Goal: Task Accomplishment & Management: Use online tool/utility

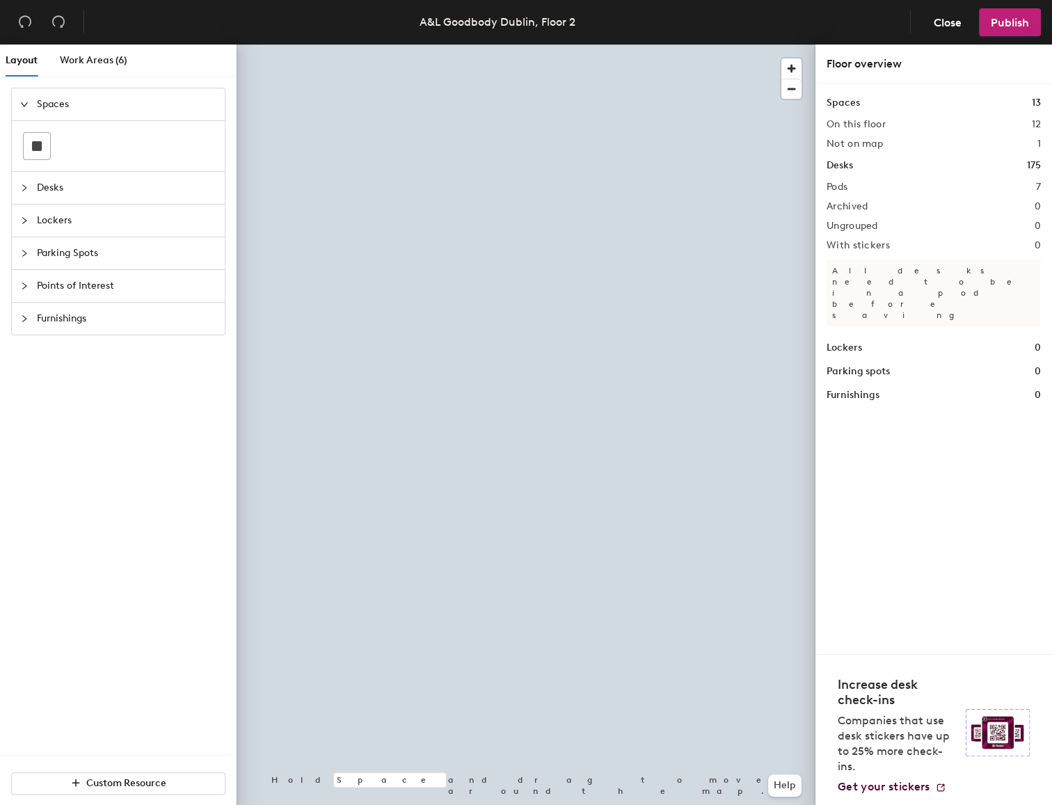
click at [556, 45] on div at bounding box center [526, 45] width 579 height 0
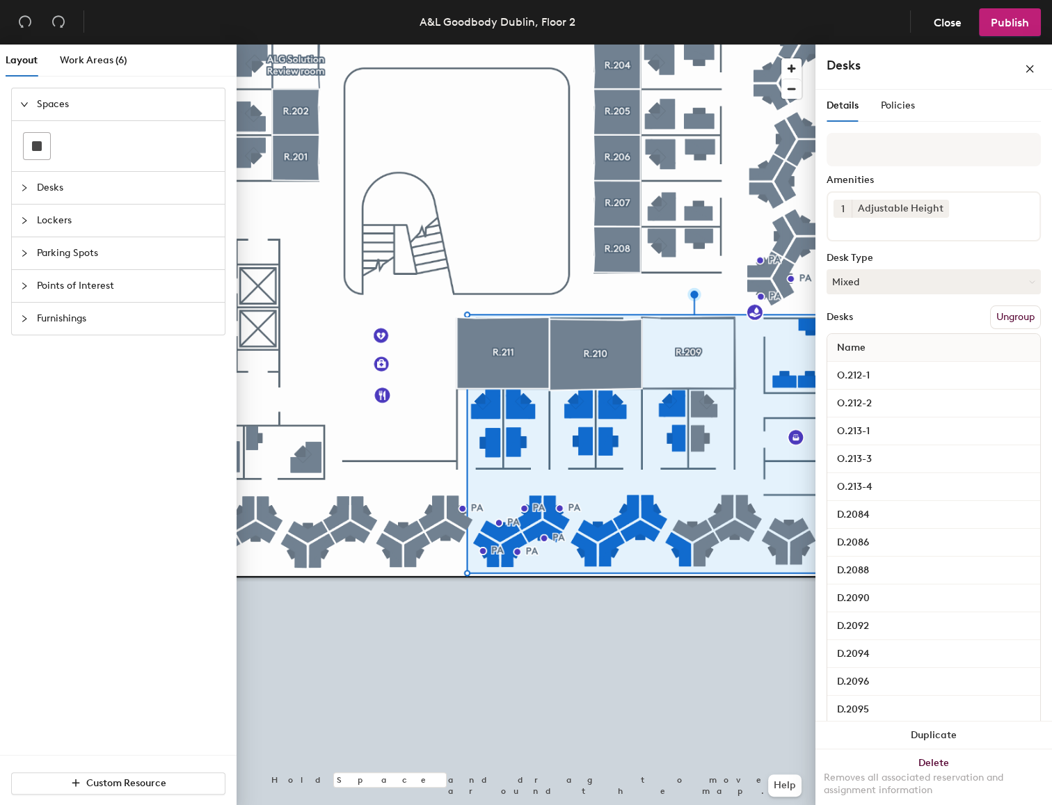
click at [530, 45] on div at bounding box center [526, 45] width 579 height 0
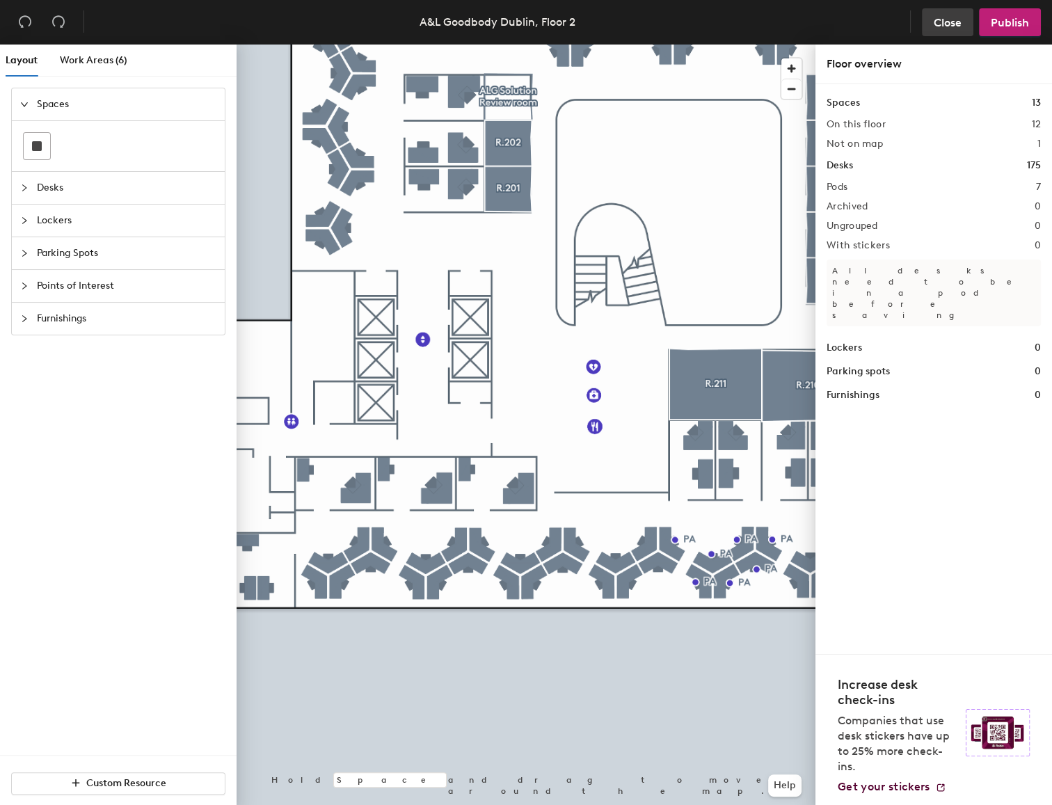
click at [954, 22] on span "Close" at bounding box center [947, 22] width 28 height 13
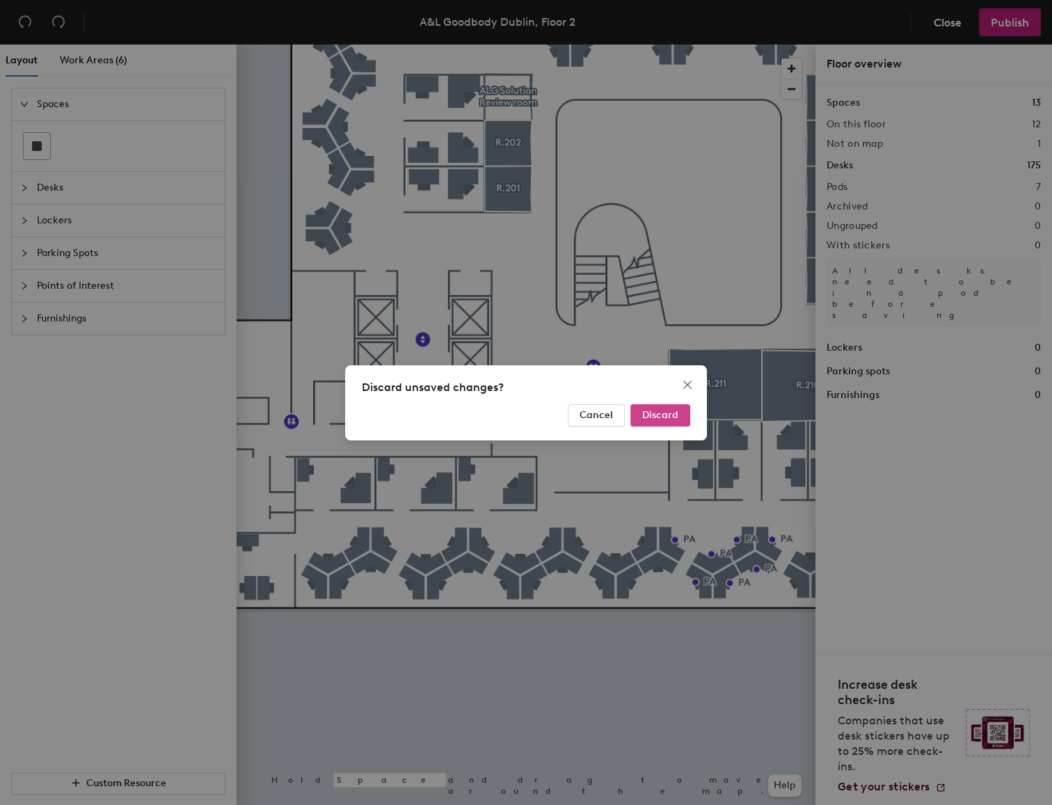
click at [638, 410] on button "Discard" at bounding box center [660, 415] width 60 height 22
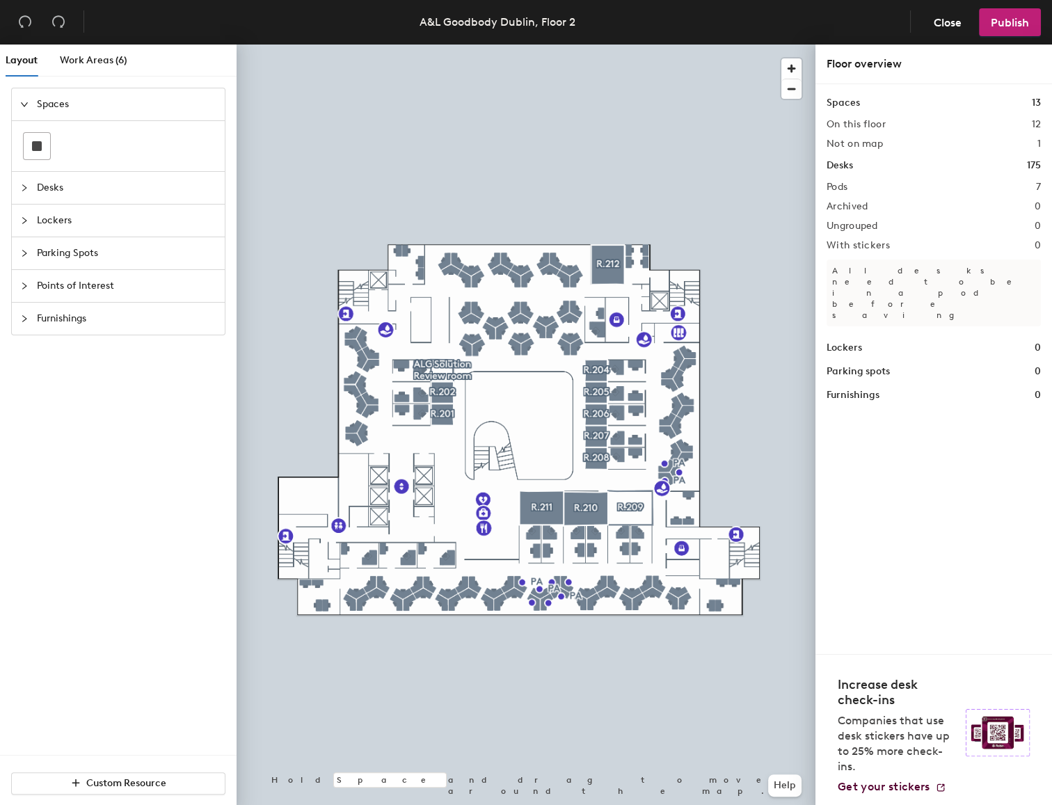
click at [371, 45] on div at bounding box center [526, 45] width 579 height 0
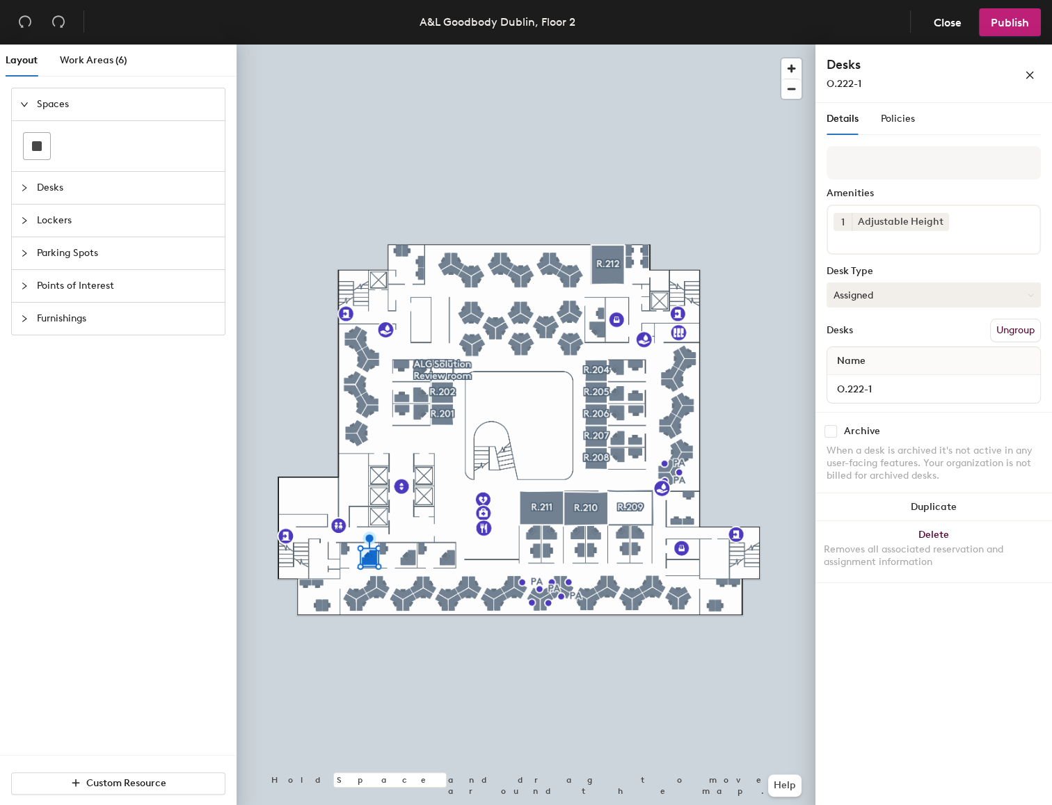
click at [938, 291] on button "Assigned" at bounding box center [933, 294] width 214 height 25
click at [872, 374] on div "Hoteled" at bounding box center [896, 379] width 139 height 21
click at [1016, 22] on span "Publish" at bounding box center [1010, 22] width 38 height 13
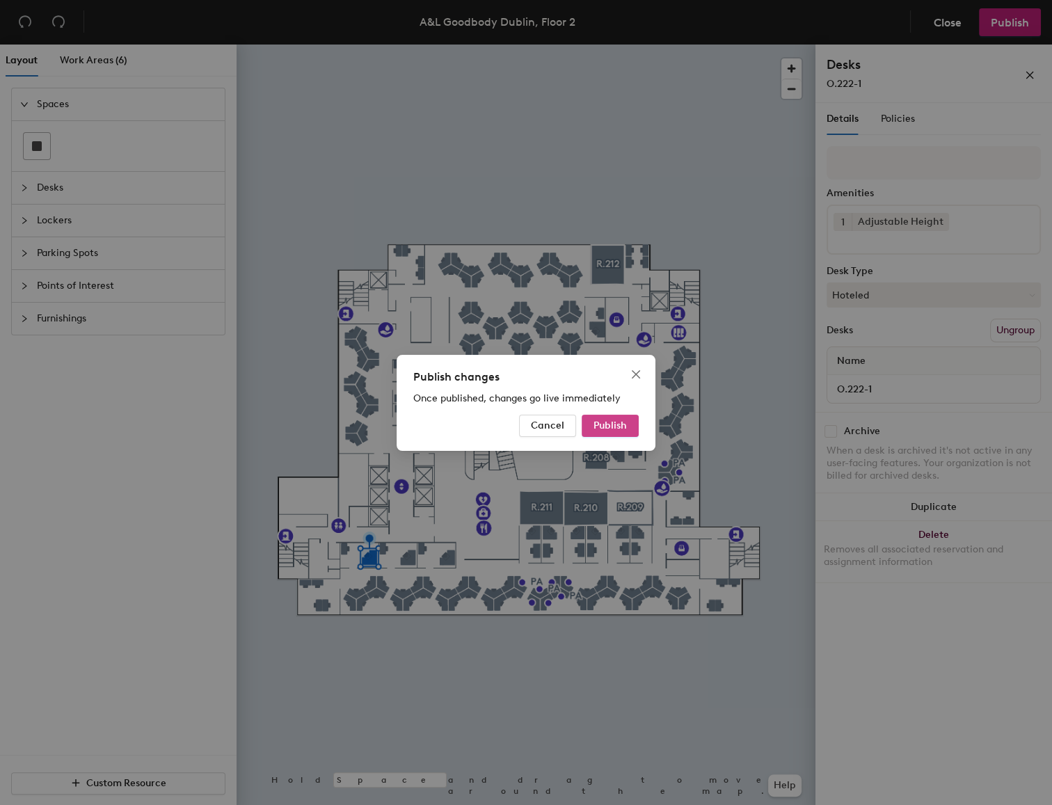
click at [614, 429] on span "Publish" at bounding box center [609, 425] width 33 height 12
